Goal: Task Accomplishment & Management: Manage account settings

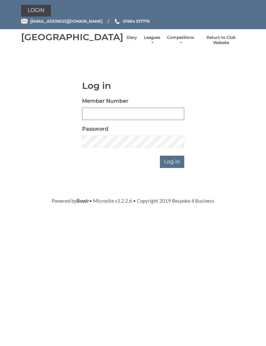
type input "0132"
click at [172, 168] on input "Log in" at bounding box center [172, 162] width 24 height 12
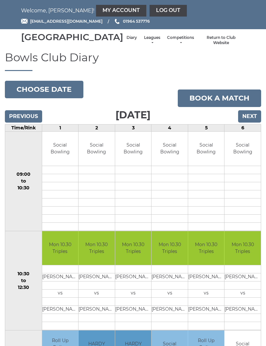
click at [252, 123] on input "Next" at bounding box center [249, 116] width 23 height 12
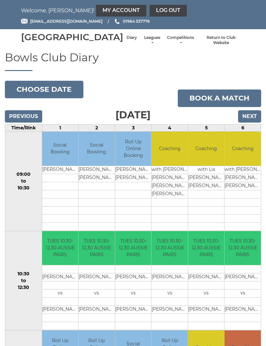
click at [253, 123] on input "Next" at bounding box center [249, 116] width 23 height 12
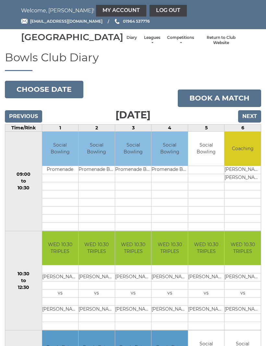
click at [259, 107] on link "Book a match" at bounding box center [219, 99] width 83 height 18
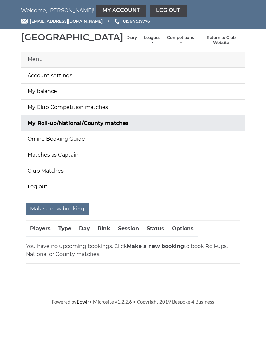
click at [254, 125] on main "Menu Account settings My balance My Club Competition matches My Roll-up/Nationa…" at bounding box center [133, 160] width 266 height 217
click at [127, 41] on link "Diary" at bounding box center [132, 38] width 10 height 6
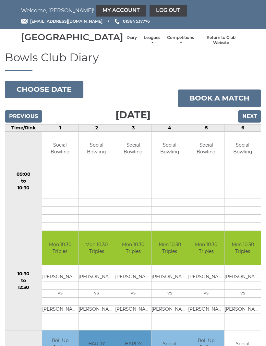
click at [251, 123] on input "Next" at bounding box center [249, 116] width 23 height 12
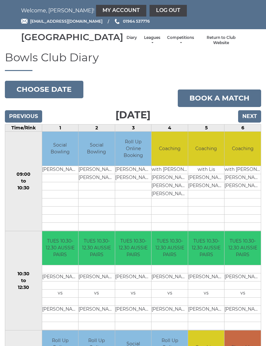
click at [254, 123] on input "Next" at bounding box center [249, 116] width 23 height 12
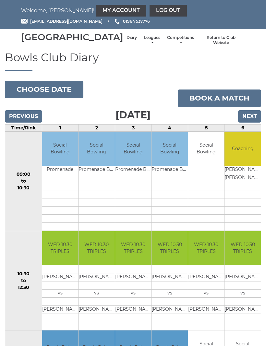
click at [96, 11] on link "My Account" at bounding box center [121, 11] width 50 height 12
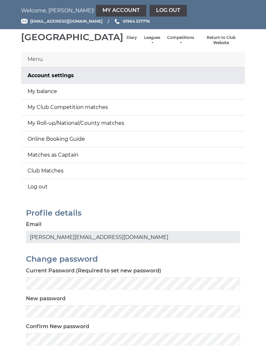
click at [55, 99] on link "My balance" at bounding box center [133, 92] width 224 height 16
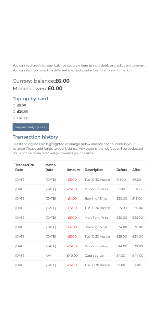
scroll to position [265, 0]
